Goal: Task Accomplishment & Management: Manage account settings

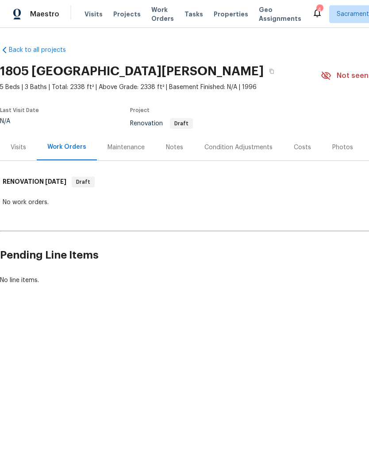
click at [242, 149] on div "Condition Adjustments" at bounding box center [239, 147] width 68 height 9
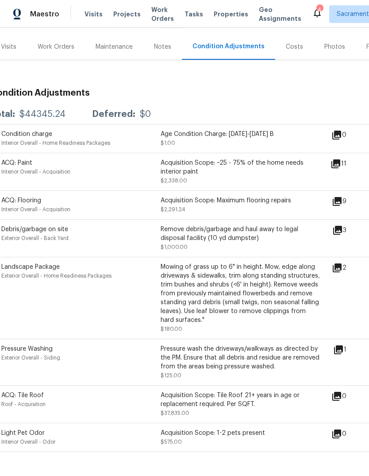
scroll to position [100, 10]
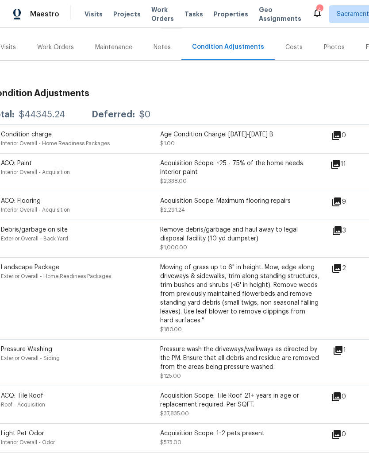
click at [341, 271] on icon at bounding box center [337, 268] width 9 height 9
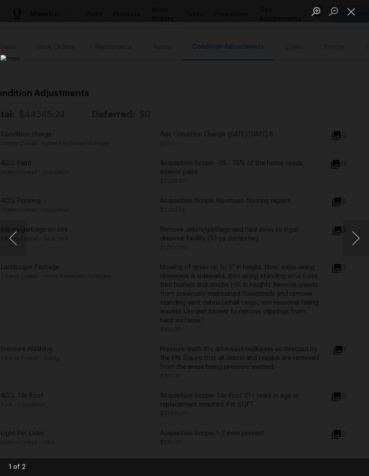
click at [356, 240] on button "Next image" at bounding box center [356, 238] width 27 height 35
click at [349, 9] on button "Close lightbox" at bounding box center [352, 11] width 18 height 15
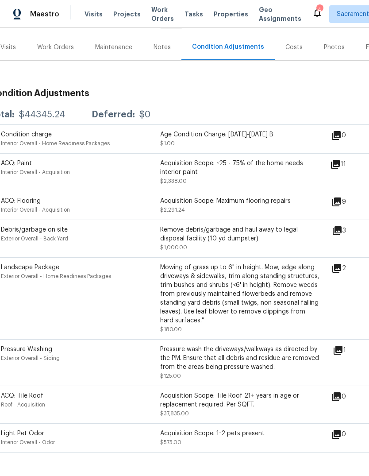
click at [343, 351] on icon at bounding box center [338, 350] width 9 height 9
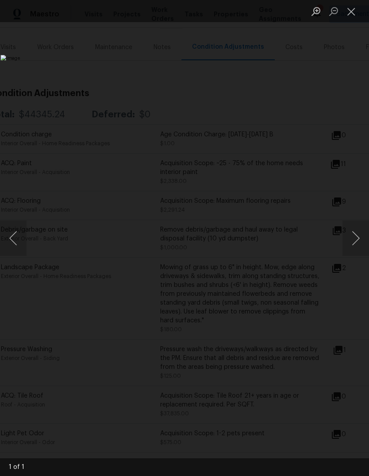
click at [350, 12] on button "Close lightbox" at bounding box center [352, 11] width 18 height 15
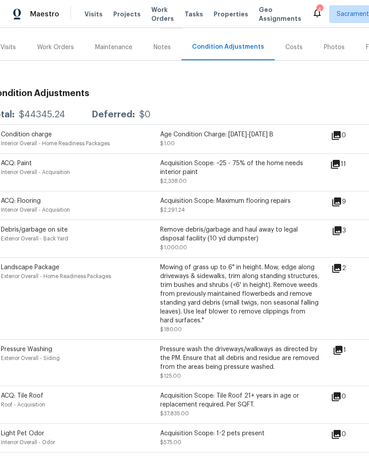
click at [340, 169] on icon at bounding box center [335, 164] width 9 height 9
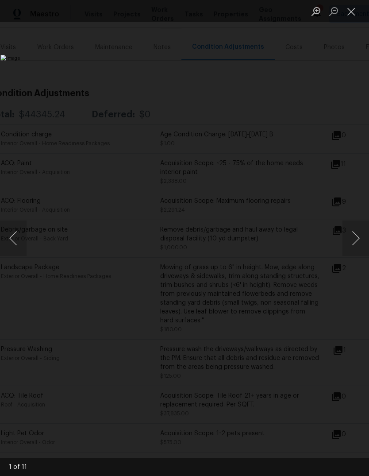
click at [350, 233] on button "Next image" at bounding box center [356, 238] width 27 height 35
click at [353, 236] on button "Next image" at bounding box center [356, 238] width 27 height 35
click at [356, 238] on button "Next image" at bounding box center [356, 238] width 27 height 35
click at [349, 12] on button "Close lightbox" at bounding box center [352, 11] width 18 height 15
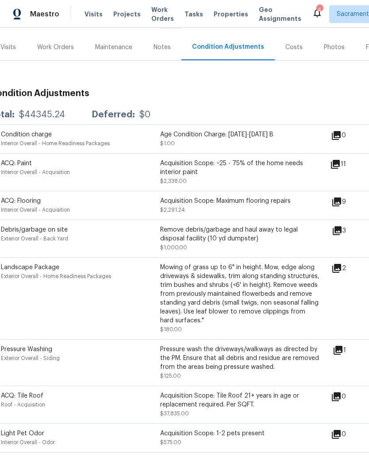
click at [312, 14] on icon at bounding box center [317, 13] width 11 height 11
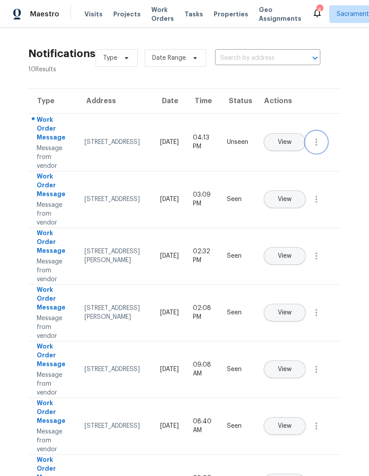
click at [320, 147] on icon "button" at bounding box center [316, 142] width 11 height 11
click at [288, 152] on div "Mark Seen" at bounding box center [266, 152] width 69 height 9
